Goal: Check status: Check status

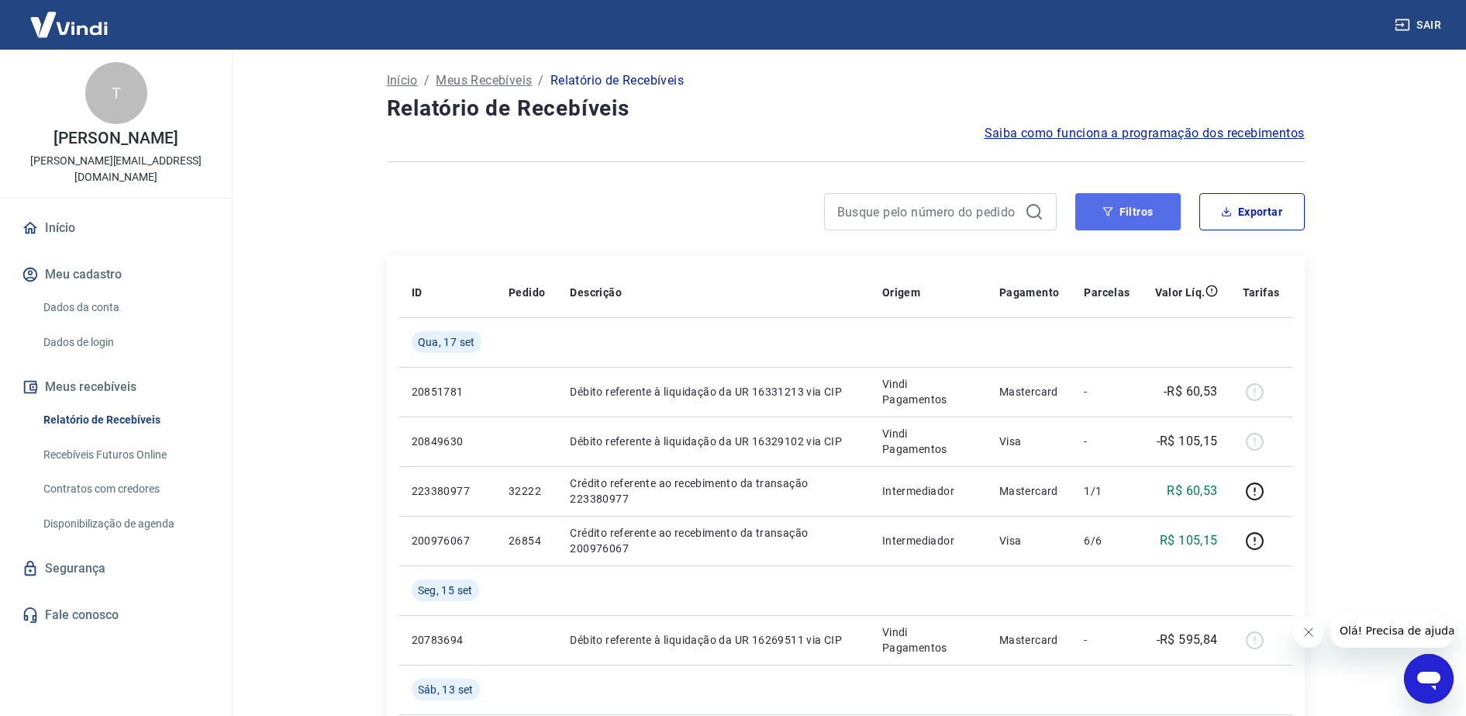
click at [1134, 206] on button "Filtros" at bounding box center [1127, 211] width 105 height 37
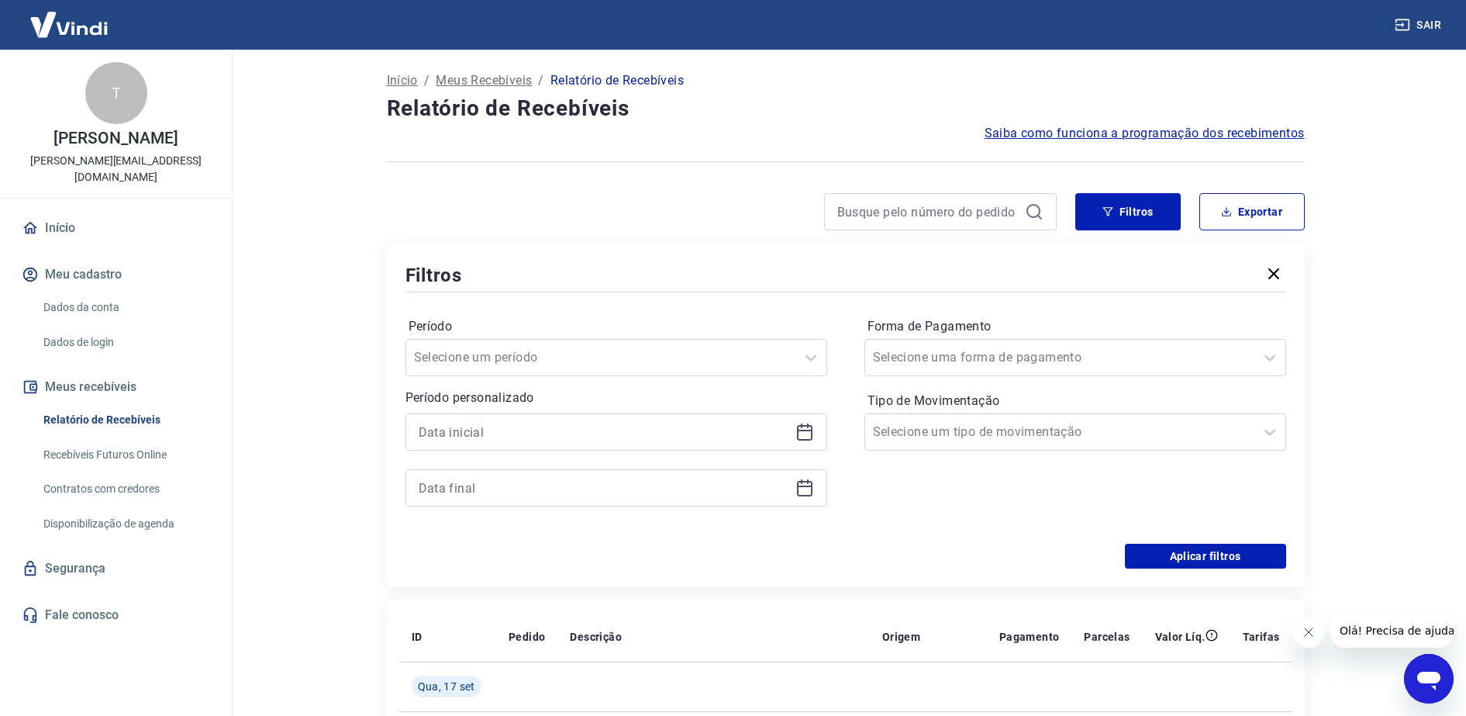
click at [802, 428] on icon at bounding box center [805, 432] width 19 height 19
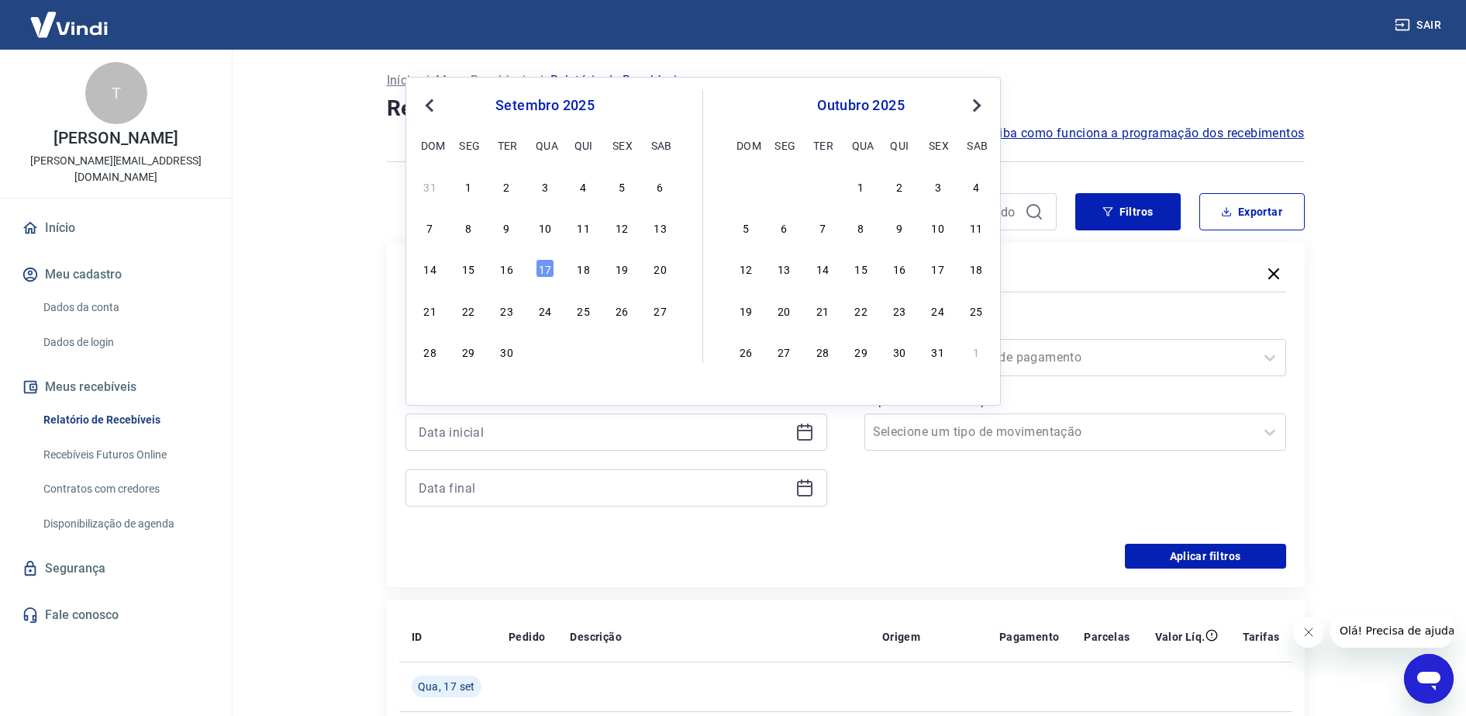
click at [425, 112] on button "Previous Month" at bounding box center [429, 105] width 19 height 19
click at [464, 267] on div "11" at bounding box center [468, 268] width 19 height 19
type input "11/08/2025"
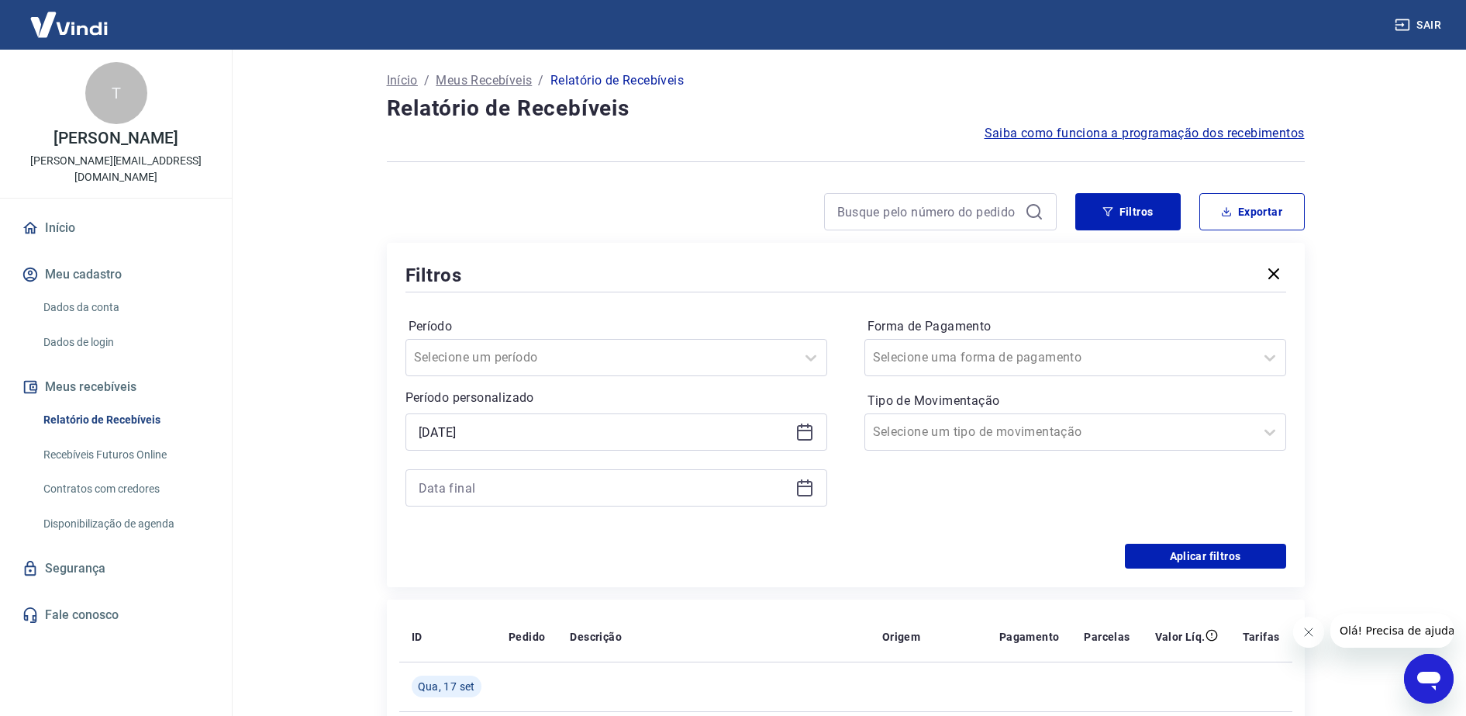
click at [808, 485] on icon at bounding box center [805, 486] width 16 height 2
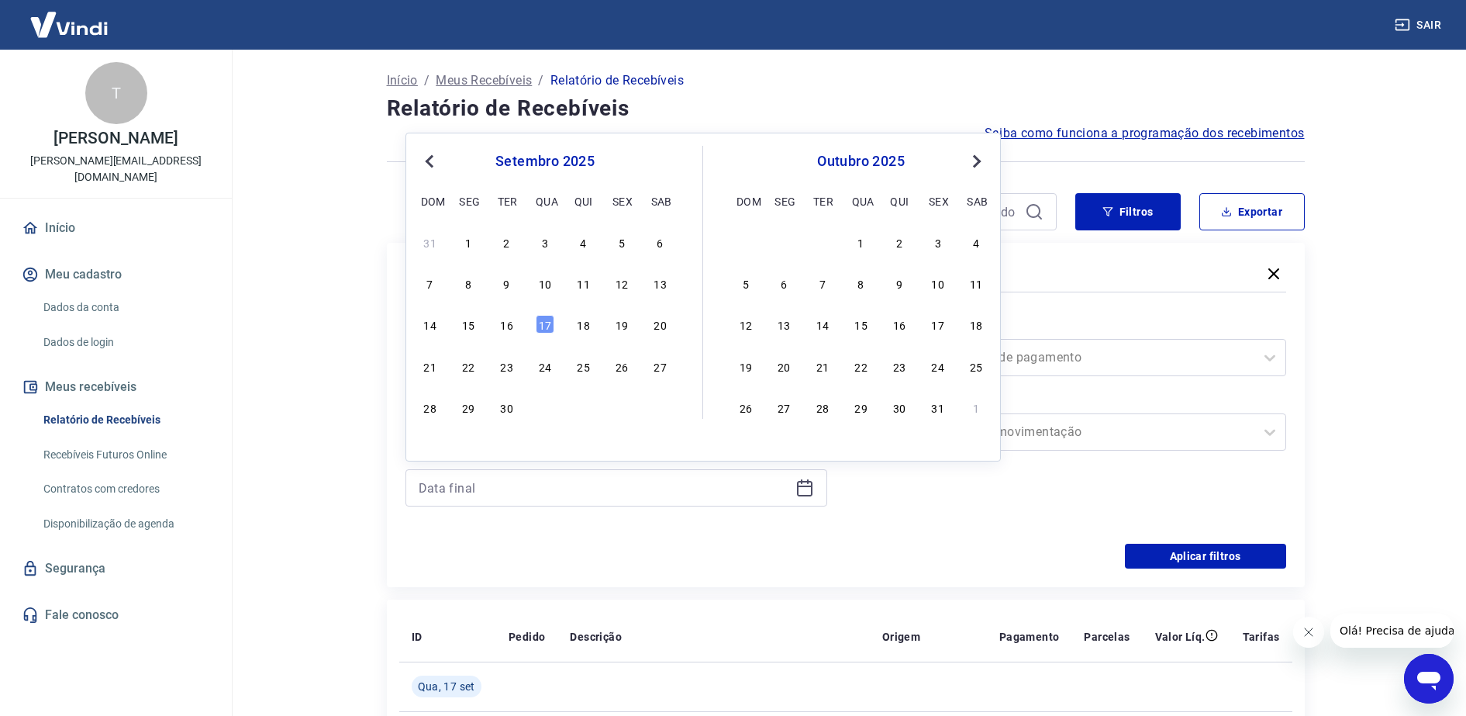
click at [426, 171] on div "setembro 2025 dom seg ter qua qui sex sab" at bounding box center [545, 179] width 253 height 66
click at [431, 163] on span "Previous Month" at bounding box center [431, 161] width 0 height 18
click at [513, 364] on div "19" at bounding box center [507, 366] width 19 height 19
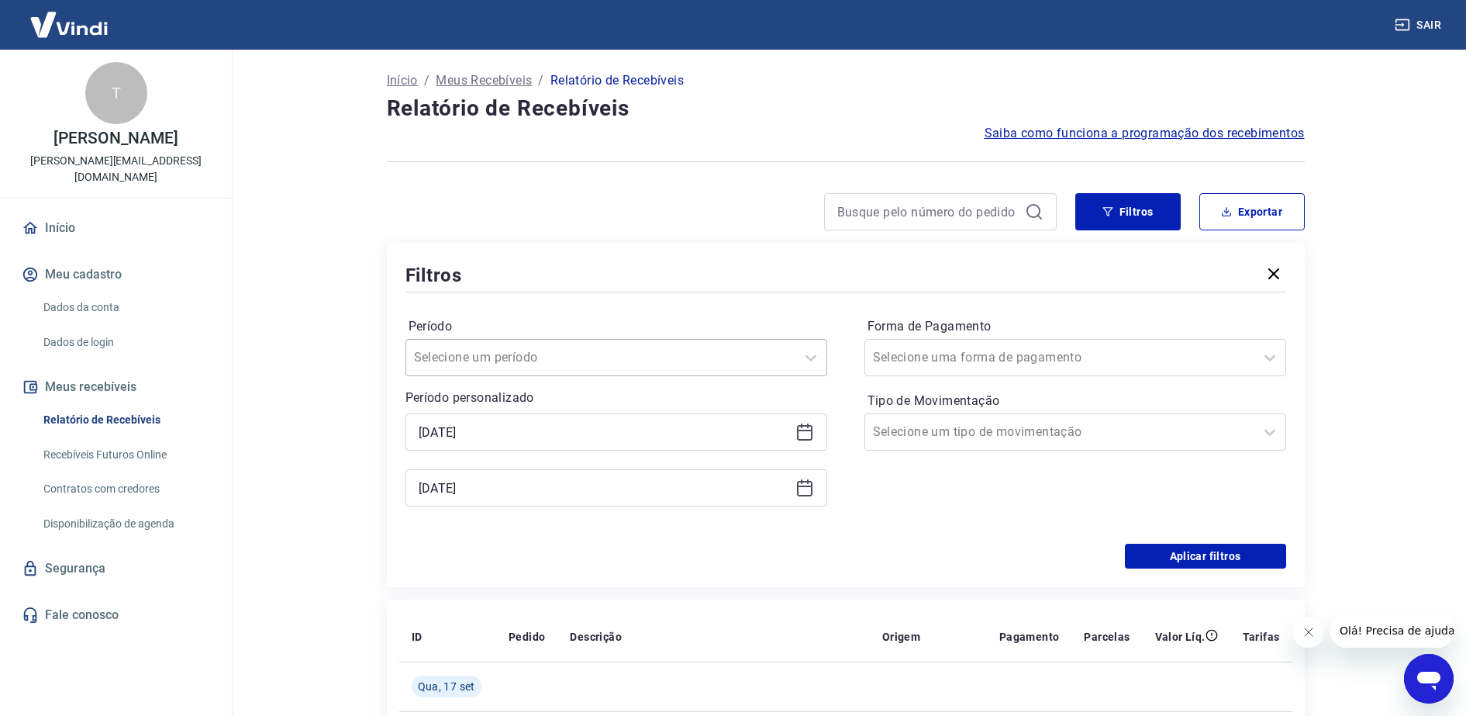
type input "19/08/2025"
click at [1225, 561] on button "Aplicar filtros" at bounding box center [1205, 556] width 161 height 25
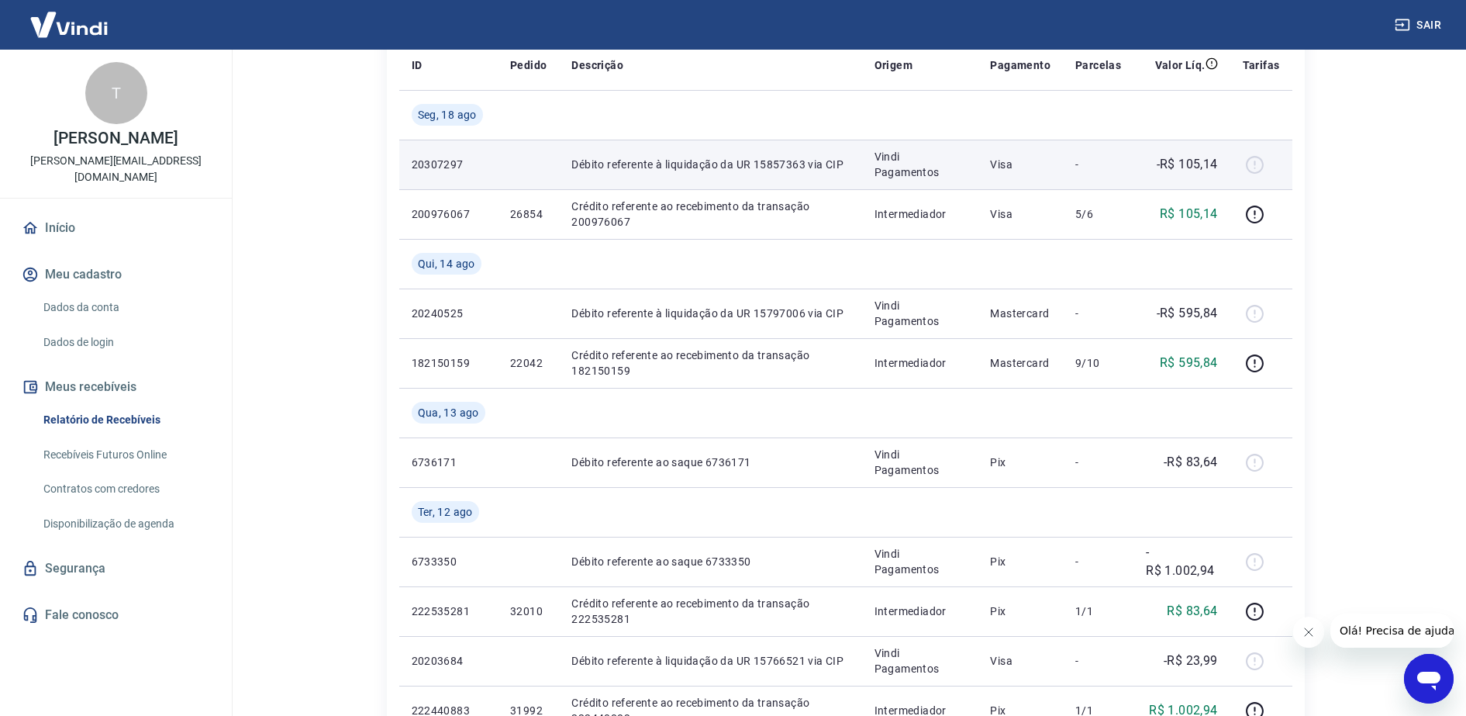
scroll to position [194, 0]
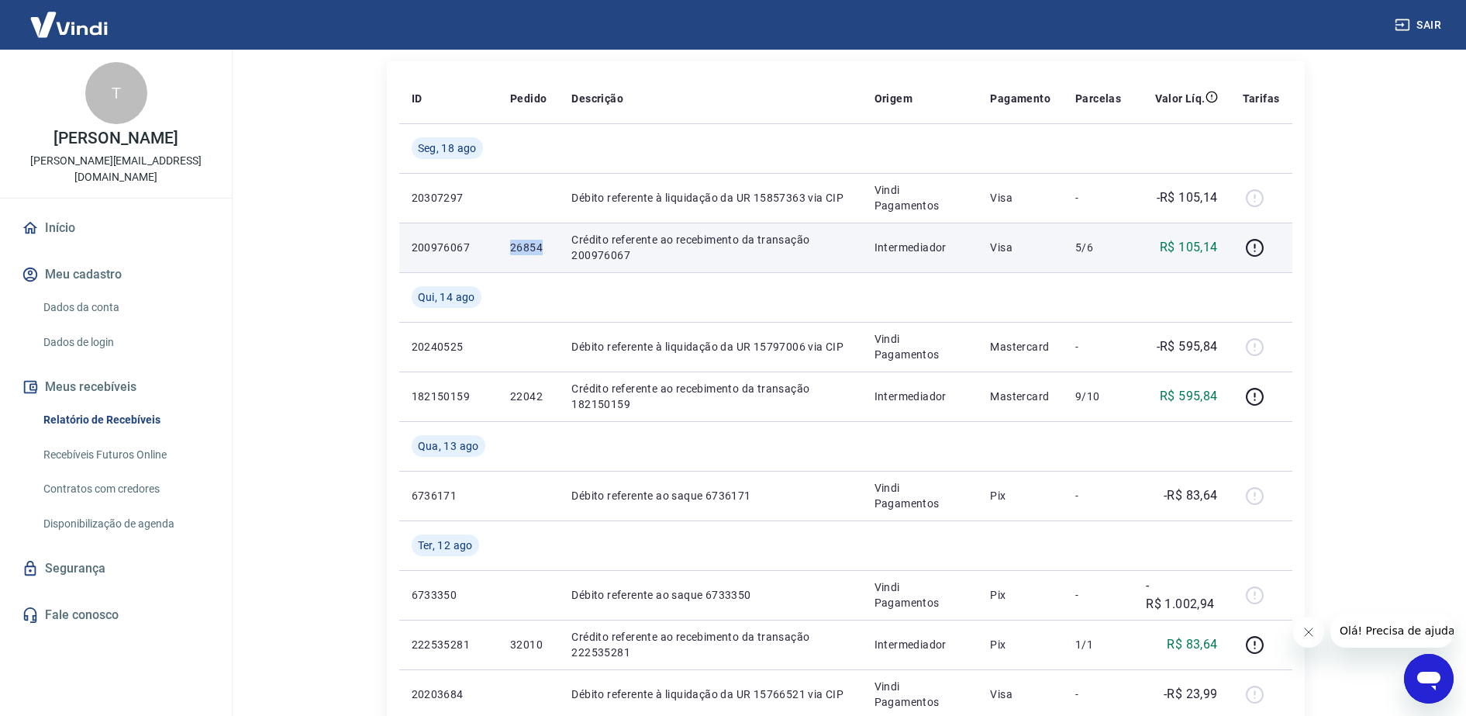
drag, startPoint x: 509, startPoint y: 241, endPoint x: 542, endPoint y: 241, distance: 32.6
click at [542, 241] on p "26854" at bounding box center [528, 248] width 36 height 16
copy p "26854"
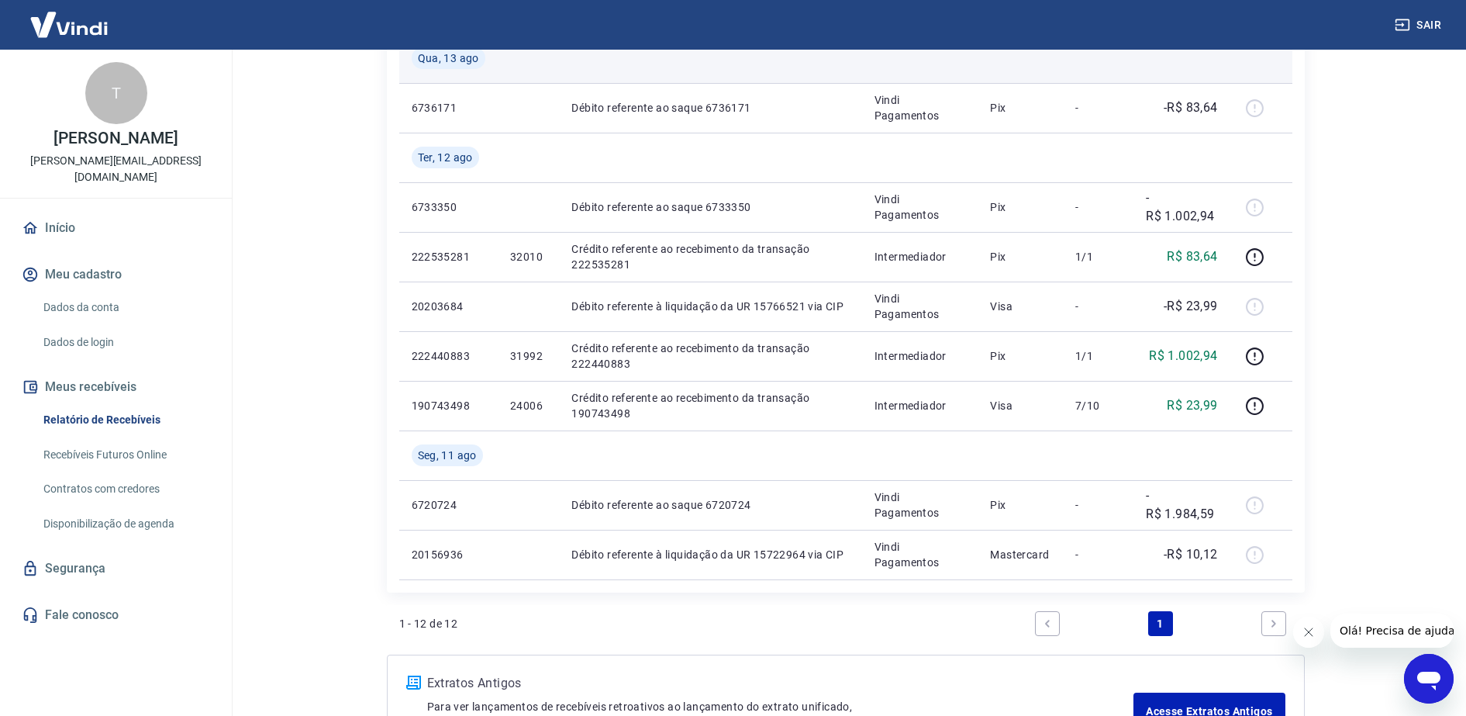
scroll to position [0, 0]
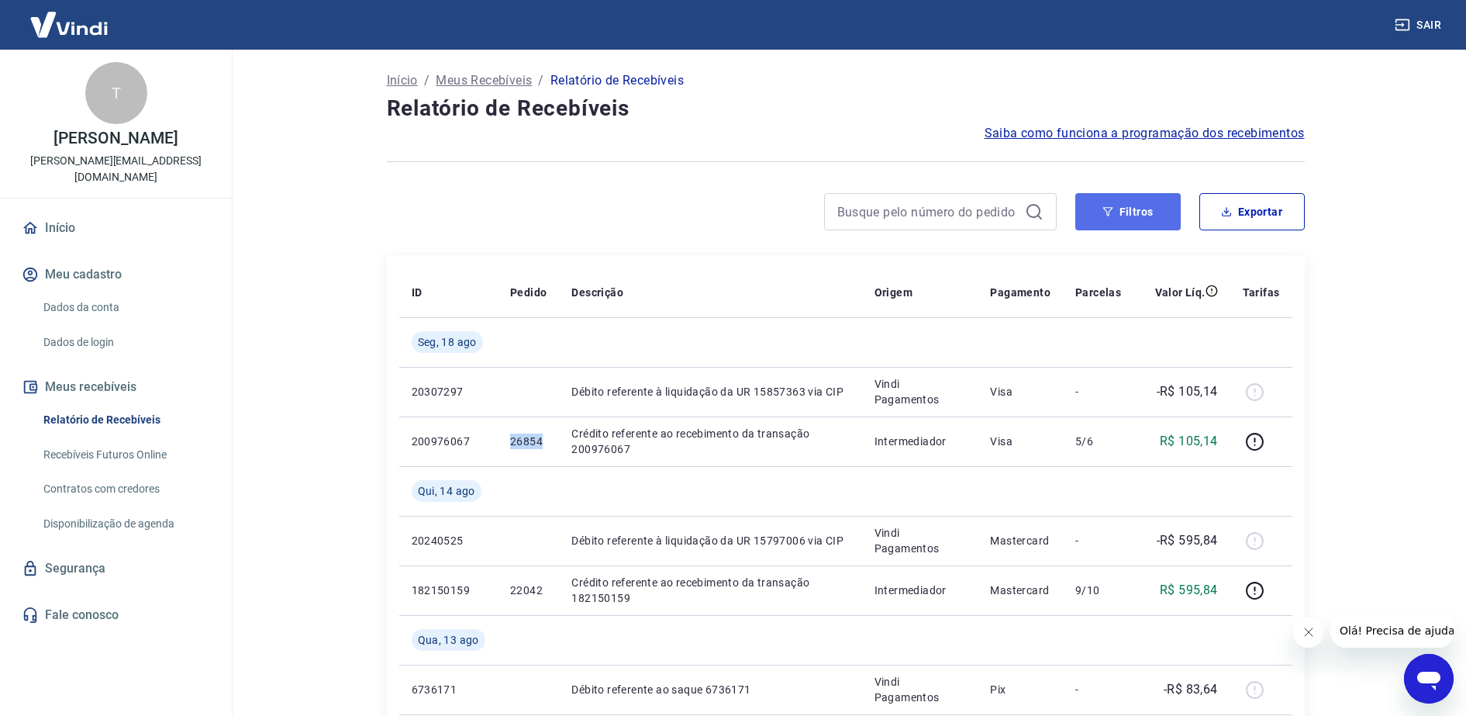
click at [1116, 198] on button "Filtros" at bounding box center [1127, 211] width 105 height 37
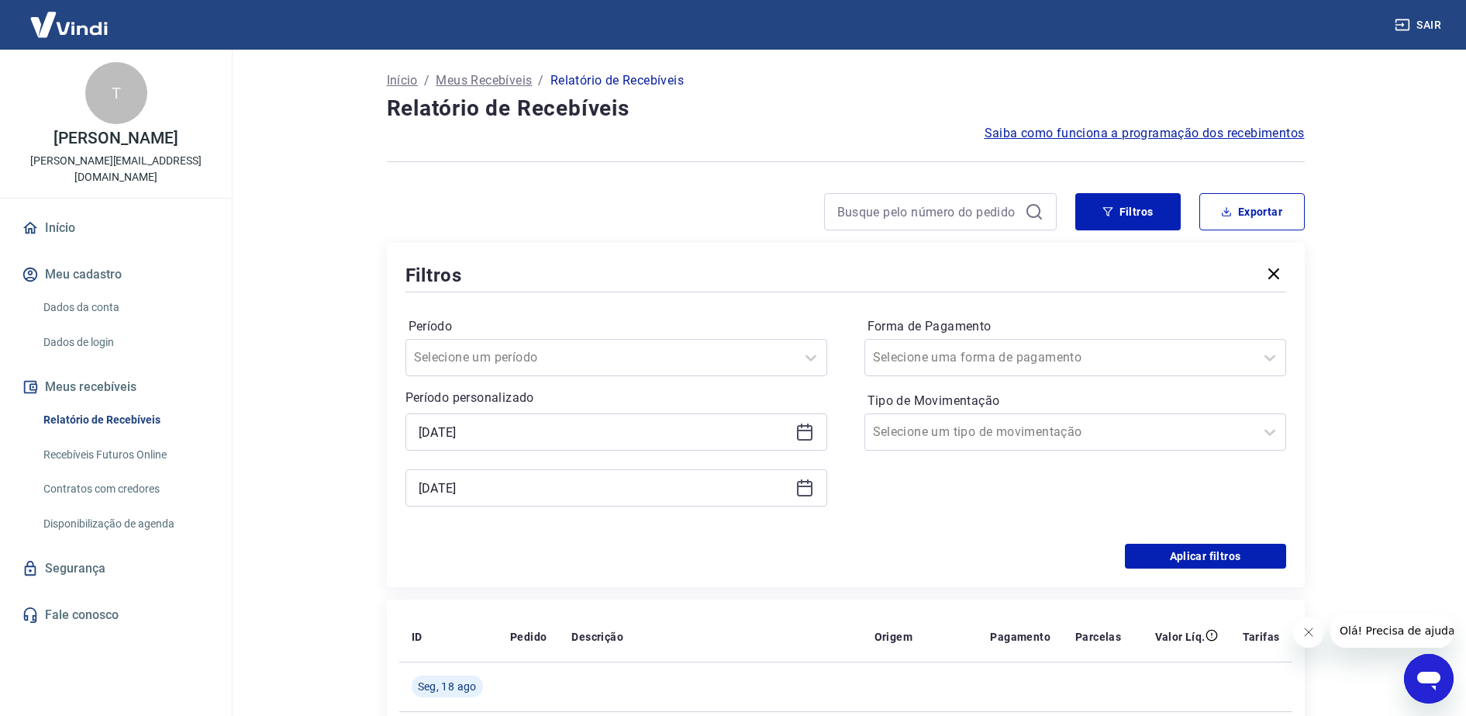
click at [797, 493] on icon at bounding box center [805, 489] width 16 height 16
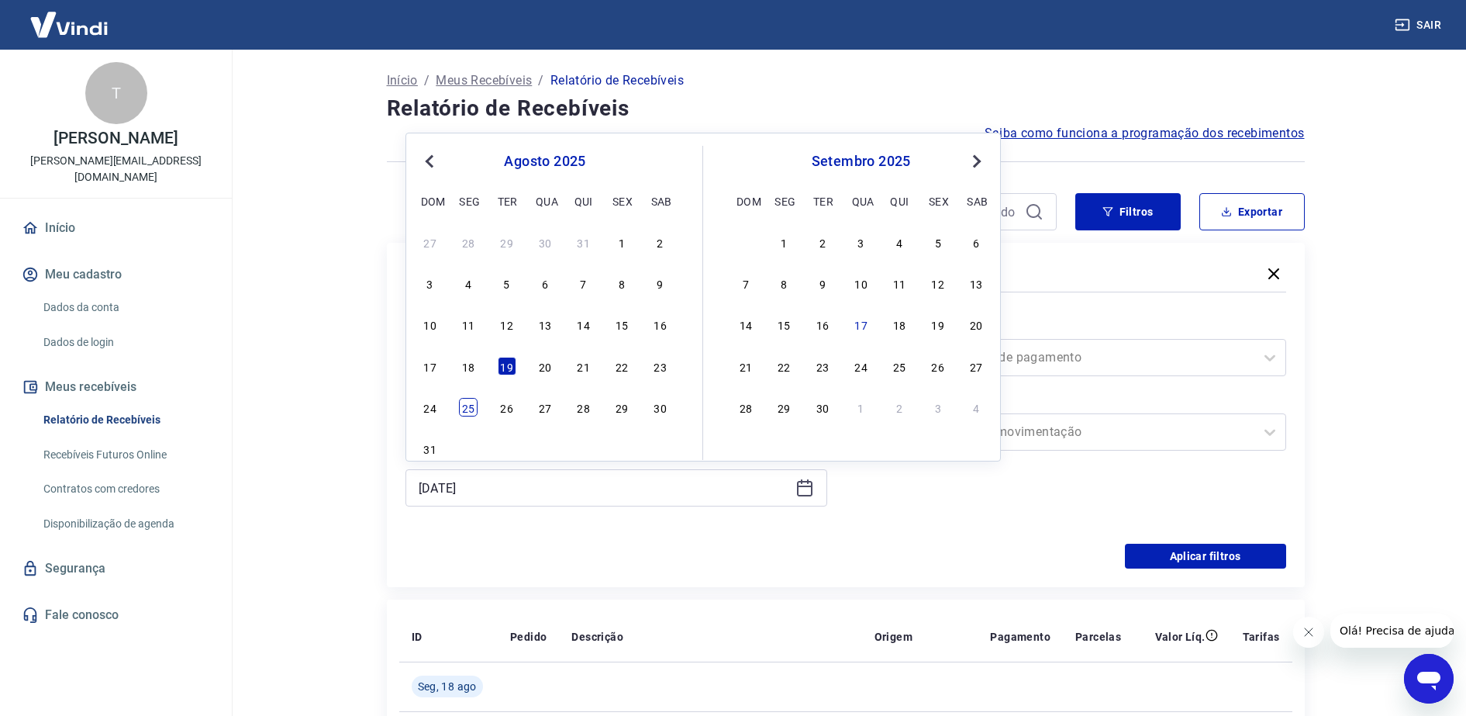
click at [464, 411] on div "25" at bounding box center [468, 407] width 19 height 19
type input "25/08/2025"
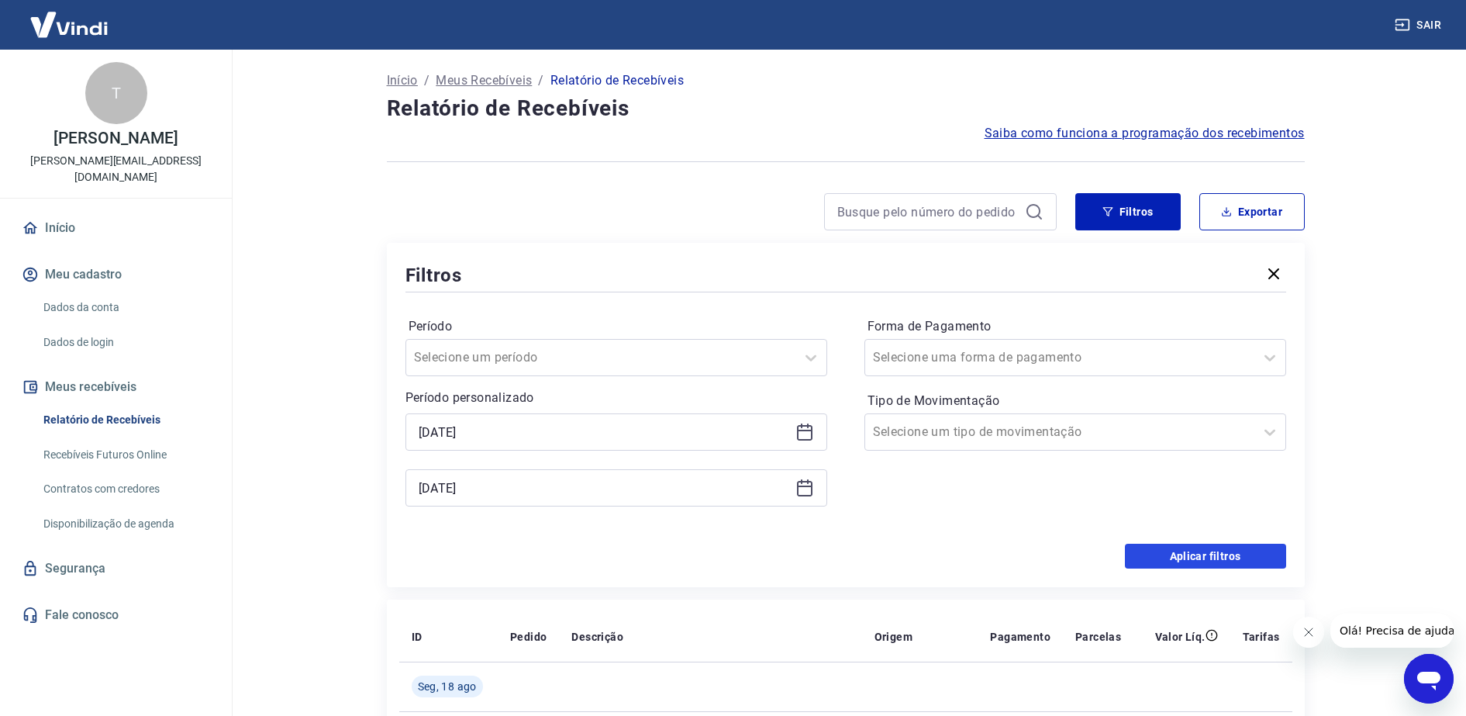
click at [1181, 555] on button "Aplicar filtros" at bounding box center [1205, 556] width 161 height 25
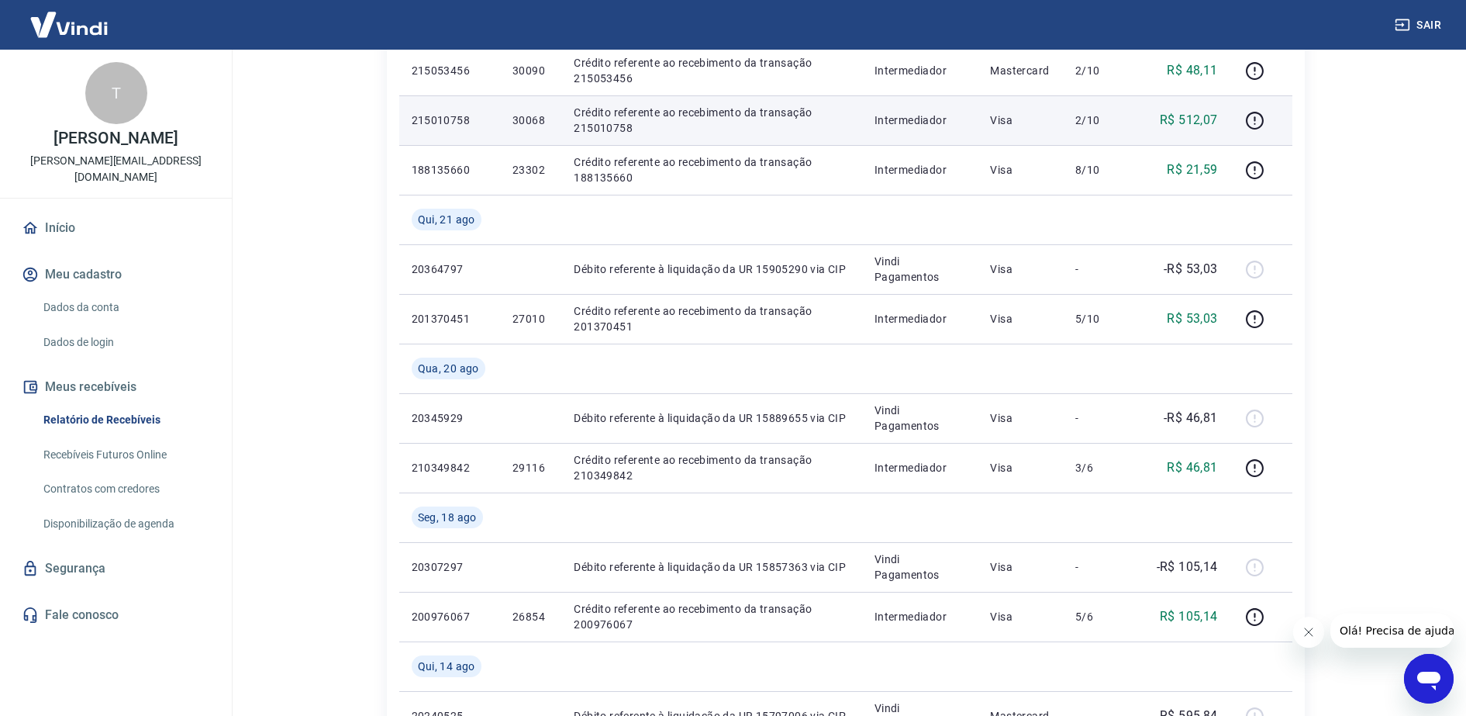
scroll to position [775, 0]
